Goal: Task Accomplishment & Management: Manage account settings

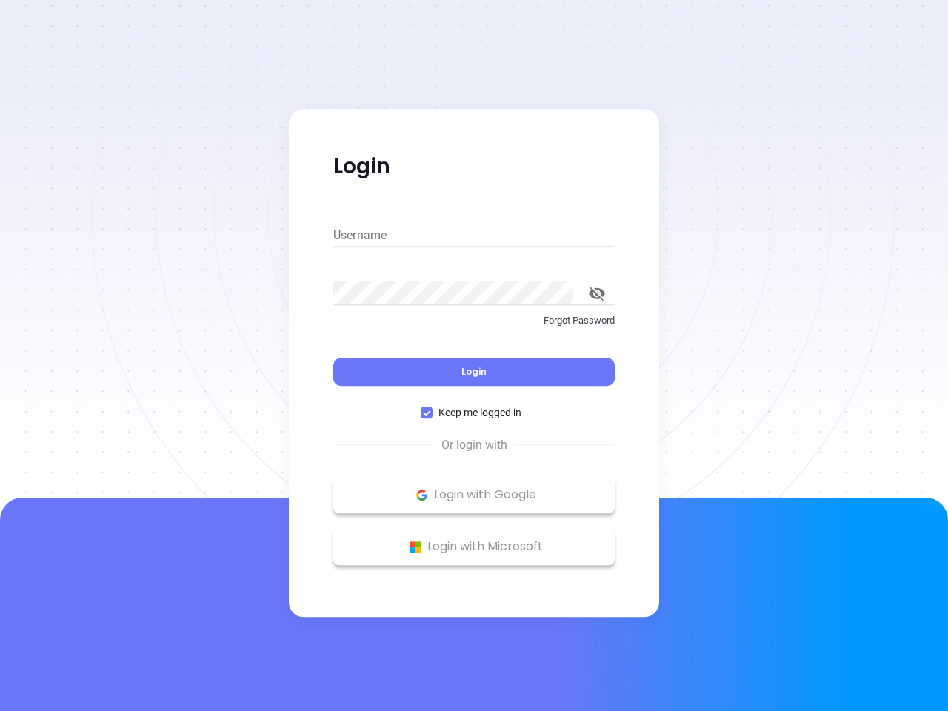
click at [474, 355] on div "Login" at bounding box center [473, 363] width 281 height 46
click at [474, 235] on input "Username" at bounding box center [473, 236] width 281 height 24
click at [597, 293] on icon "toggle password visibility" at bounding box center [597, 294] width 16 height 14
click at [474, 372] on span "Login" at bounding box center [473, 371] width 25 height 13
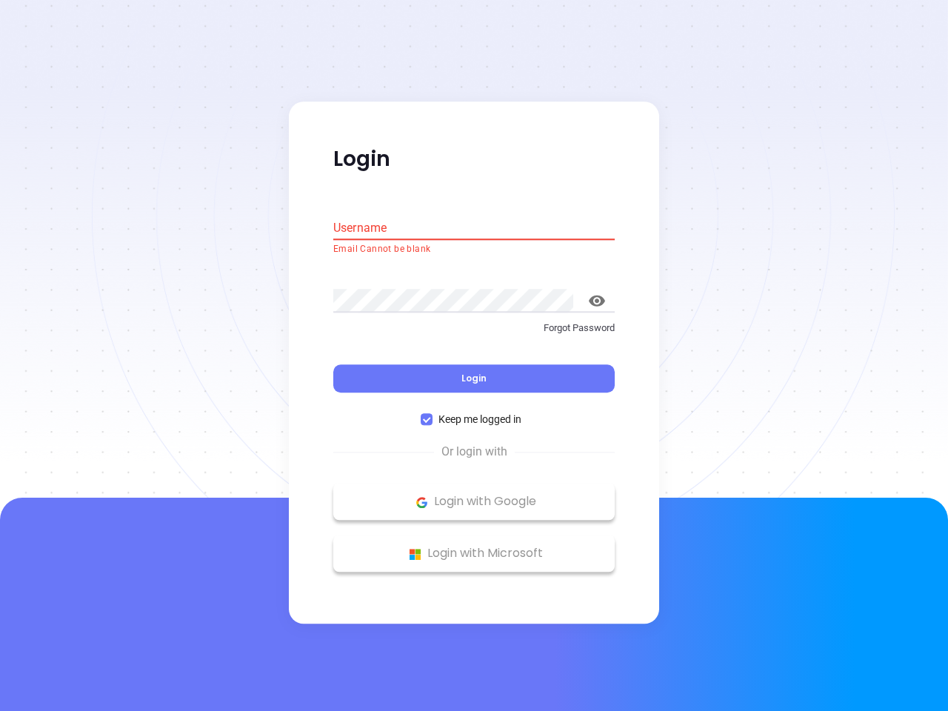
click at [474, 412] on span "Keep me logged in" at bounding box center [479, 420] width 95 height 16
click at [432, 414] on input "Keep me logged in" at bounding box center [427, 420] width 12 height 12
checkbox input "false"
click at [474, 495] on p "Login with Google" at bounding box center [474, 502] width 267 height 22
click at [474, 547] on p "Login with Microsoft" at bounding box center [474, 554] width 267 height 22
